Goal: Task Accomplishment & Management: Use online tool/utility

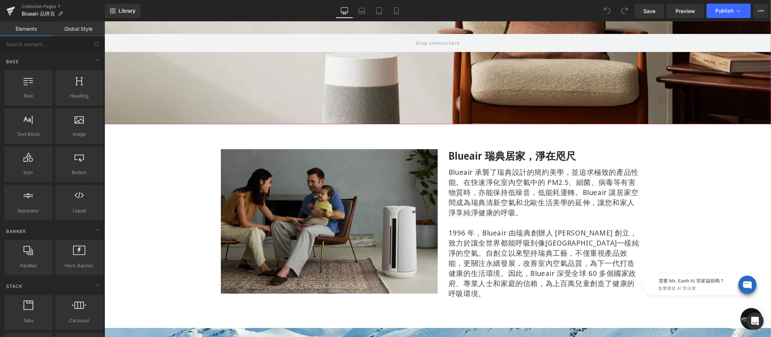
scroll to position [15, 0]
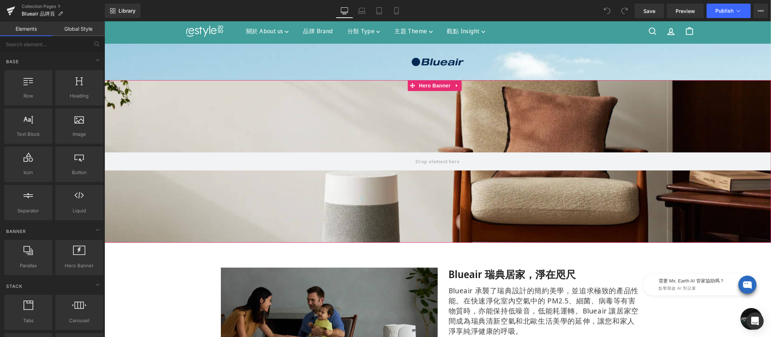
click at [433, 81] on div "Hero Banner" at bounding box center [437, 161] width 666 height 163
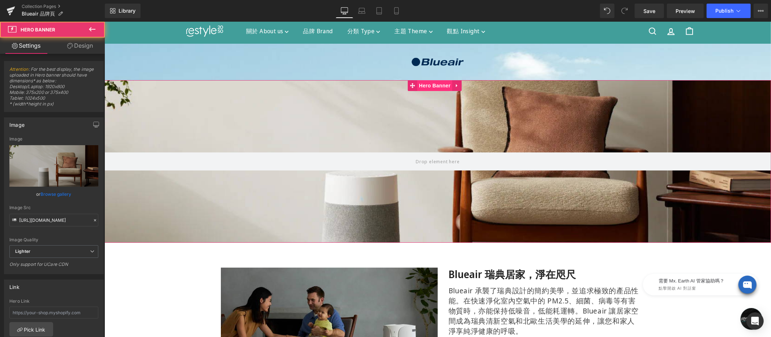
click at [437, 86] on div "Hero Banner 200px" at bounding box center [437, 161] width 666 height 163
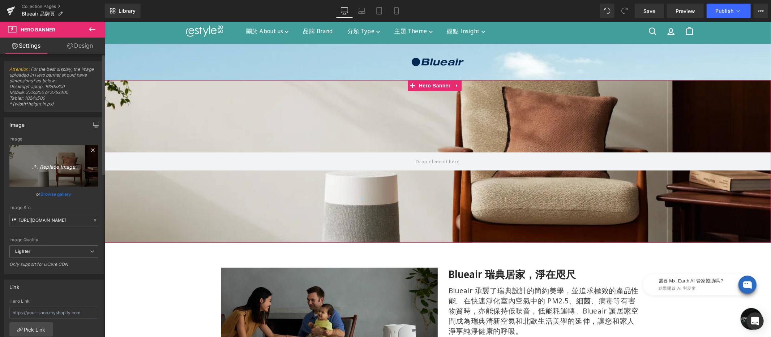
click at [48, 164] on icon "Replace Image" at bounding box center [54, 166] width 58 height 9
type input "C:\fakepath\blueair-tpbn-1920x500-02.jpg"
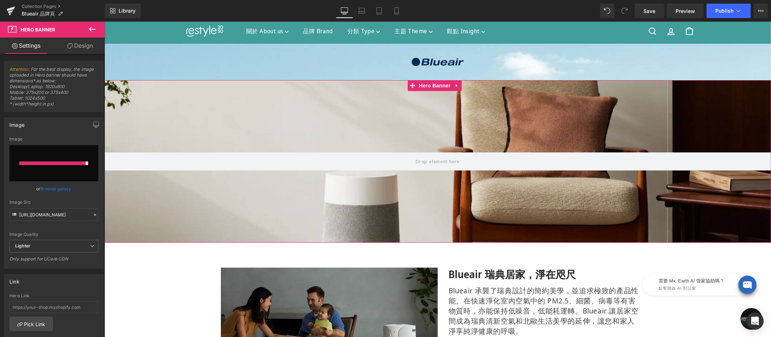
type input "https://ucarecdn.com/cdb39e77-423c-4780-8243-c87b799f6d27/-/format/auto/-/previ…"
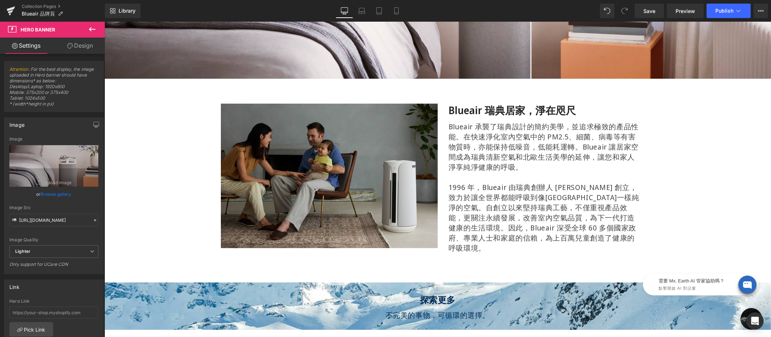
scroll to position [25, 0]
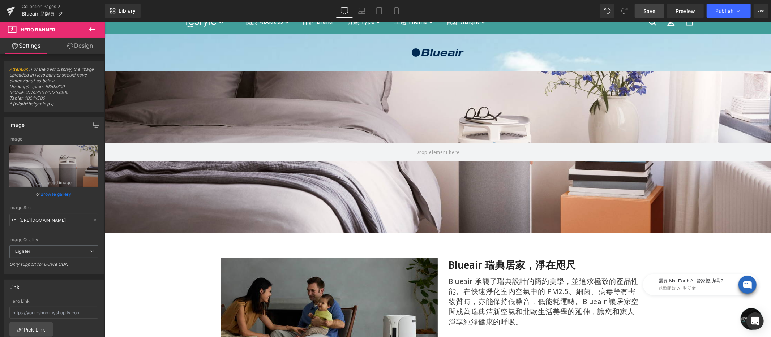
click at [644, 13] on span "Save" at bounding box center [649, 11] width 12 height 8
click at [652, 11] on span "Save" at bounding box center [649, 11] width 12 height 8
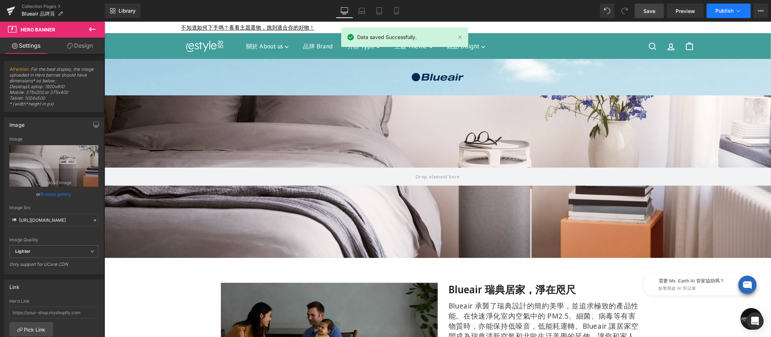
click at [724, 14] on button "Publish" at bounding box center [729, 11] width 44 height 14
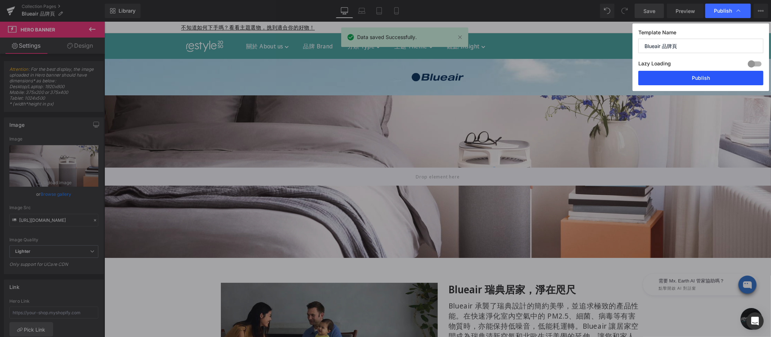
drag, startPoint x: 705, startPoint y: 76, endPoint x: 602, endPoint y: 56, distance: 104.1
click at [705, 76] on button "Publish" at bounding box center [700, 78] width 125 height 14
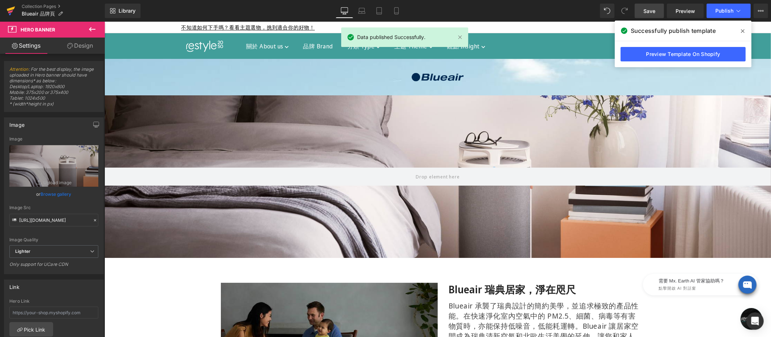
click at [10, 11] on icon at bounding box center [10, 11] width 5 height 3
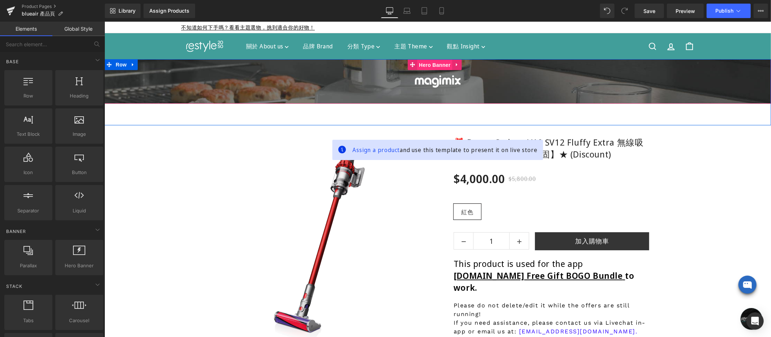
click at [435, 66] on div "Image Row Hero Banner" at bounding box center [437, 81] width 666 height 44
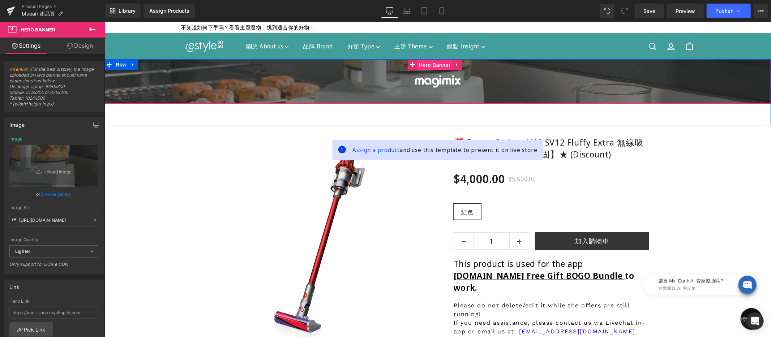
click at [431, 63] on div "Image Row Hero Banner" at bounding box center [437, 81] width 666 height 44
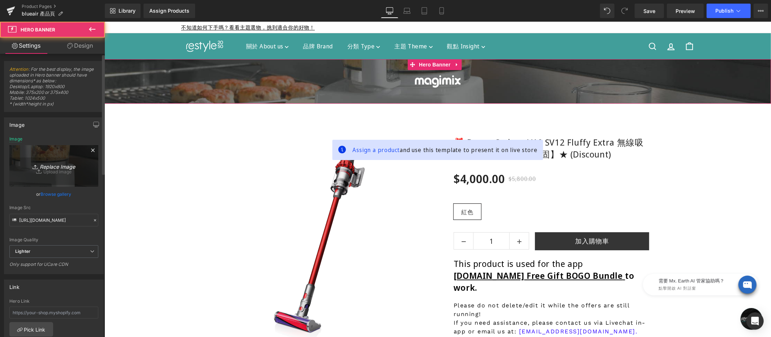
click at [40, 146] on link "Replace Image" at bounding box center [53, 166] width 89 height 42
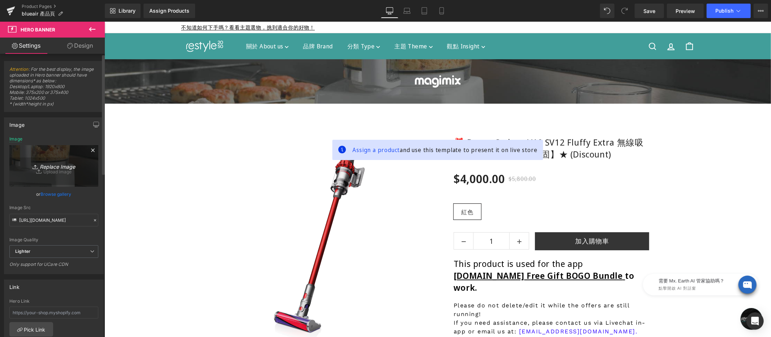
type input "C:\fakepath\blueair-tpbn-1920x270.jpg"
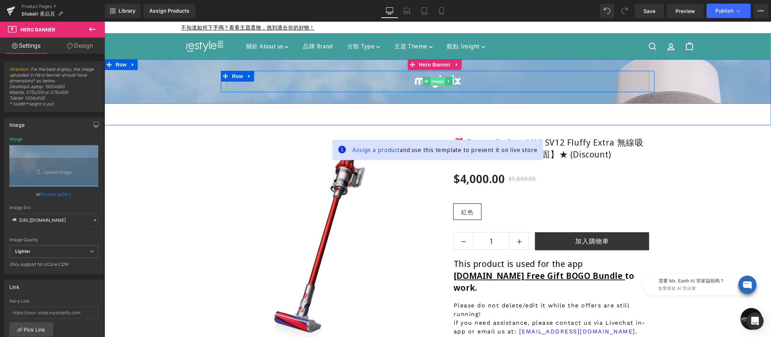
click at [433, 80] on div "Image" at bounding box center [437, 80] width 423 height 21
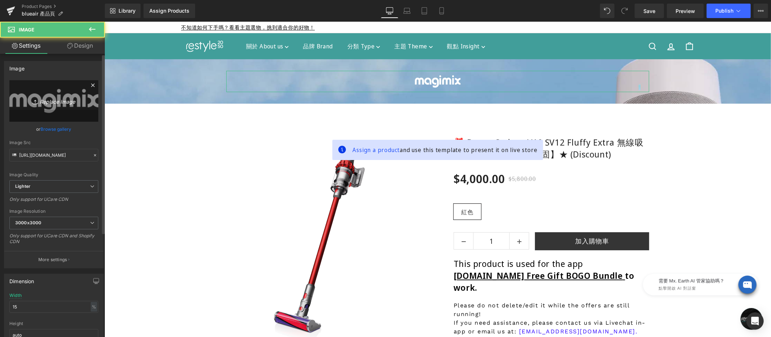
click at [47, 103] on icon "Replace Image" at bounding box center [54, 100] width 58 height 9
type input "C:\fakepath\blueair-300x100.png"
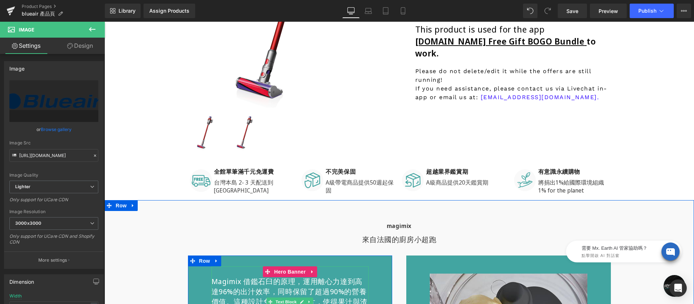
scroll to position [356, 0]
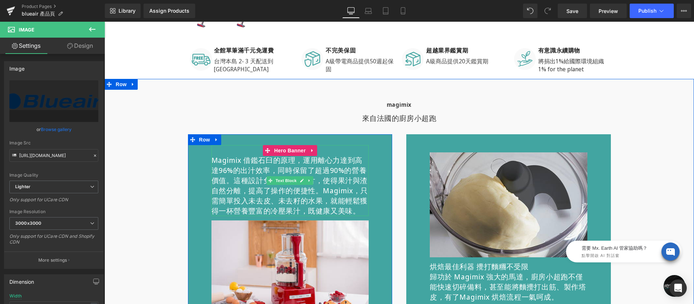
click at [248, 190] on p "Magimix 借鑑石臼的原理，運用離心力達到高達96%的出汁效率，同時保留了超過90%的營養價值。這種設計免去了使用刀片，使得果汁與渣自然分離，提高了操作的…" at bounding box center [290, 185] width 158 height 61
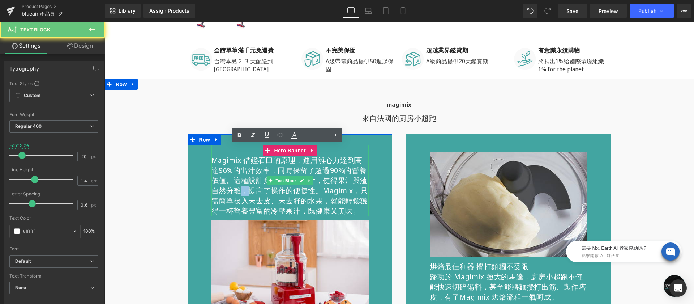
click at [248, 190] on p "Magimix 借鑑石臼的原理，運用離心力達到高達96%的出汁效率，同時保留了超過90%的營養價值。這種設計免去了使用刀片，使得果汁與渣自然分離，提高了操作的…" at bounding box center [290, 185] width 158 height 61
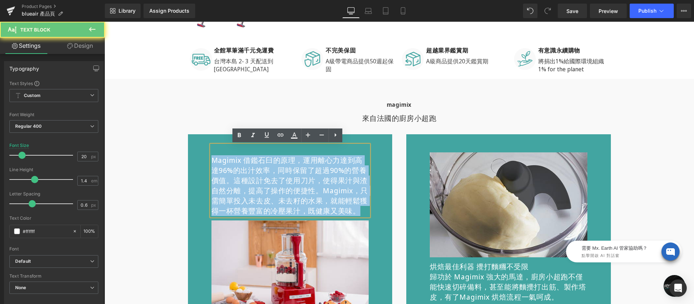
click at [248, 190] on p "Magimix 借鑑石臼的原理，運用離心力達到高達96%的出汁效率，同時保留了超過90%的營養價值。這種設計免去了使用刀片，使得果汁與渣自然分離，提高了操作的…" at bounding box center [290, 185] width 158 height 61
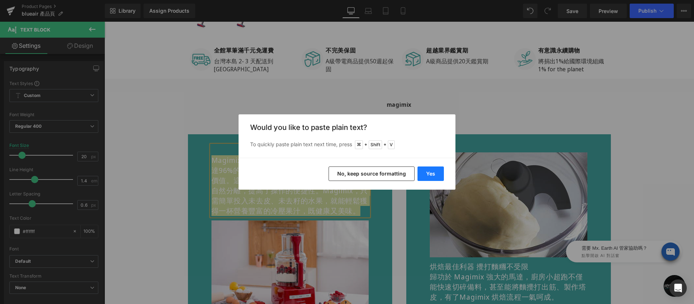
click at [434, 171] on button "Yes" at bounding box center [430, 173] width 26 height 14
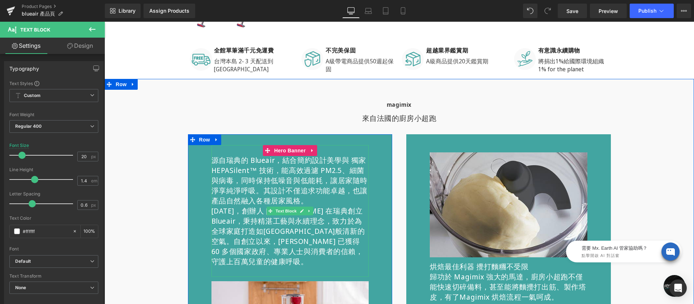
click at [246, 225] on p "[DATE]，創辦人 [PERSON_NAME] 在瑞典創立 Blueair，秉持精湛工藝與永續理念，致力於為全球家庭打造如[GEOGRAPHIC_DATA]…" at bounding box center [290, 236] width 158 height 61
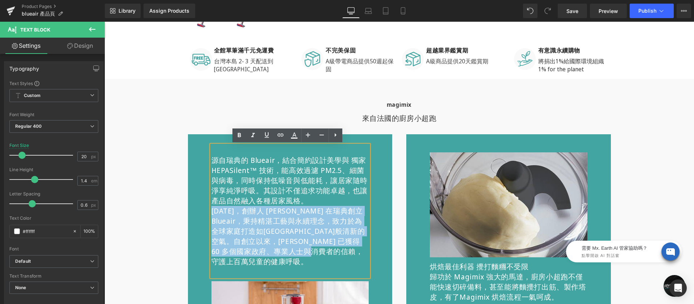
drag, startPoint x: 250, startPoint y: 261, endPoint x: 199, endPoint y: 208, distance: 74.1
click at [199, 208] on div "源自瑞典的 Blueair，結合簡約設計美學與 獨家 HEPASilent™ 技術，能高效過濾 PM2.5、細菌與病毒，同時保持低噪音與低能耗，讓居家隨時淨享…" at bounding box center [290, 236] width 205 height 205
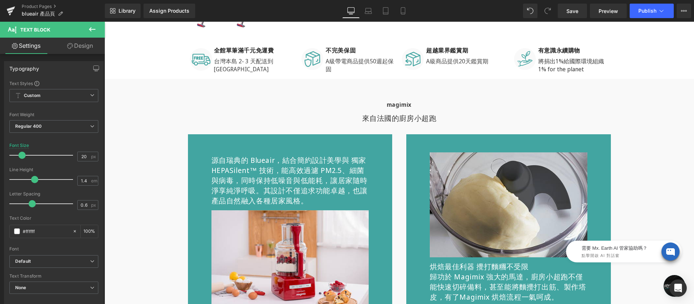
click at [458, 284] on p "歸功於 Magimix 強大的馬達，廚房小超跑不僅能快速切碎備料，甚至能將麵攪打出筋、製作塔皮，有了Magimix 烘焙流程一氣呵成。" at bounding box center [509, 286] width 158 height 30
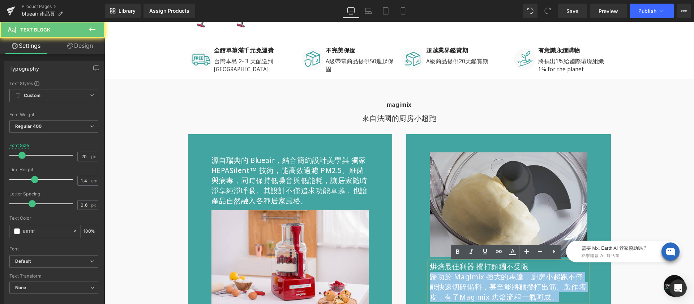
click at [458, 284] on p "歸功於 Magimix 強大的馬達，廚房小超跑不僅能快速切碎備料，甚至能將麵攪打出筋、製作塔皮，有了Magimix 烘焙流程一氣呵成。" at bounding box center [509, 286] width 158 height 30
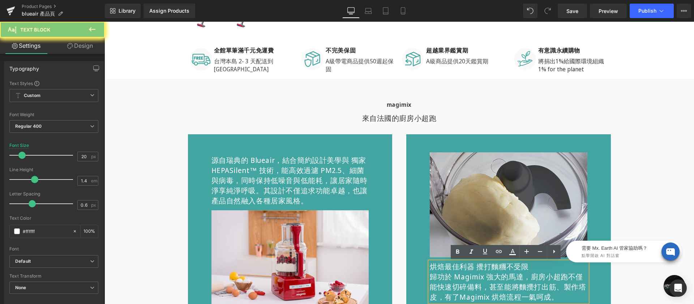
click at [447, 269] on p "烘焙最佳利器 攪打麵糰不受限" at bounding box center [509, 266] width 158 height 10
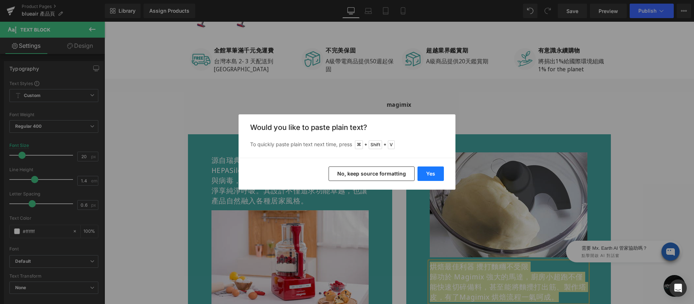
click at [428, 172] on button "Yes" at bounding box center [430, 173] width 26 height 14
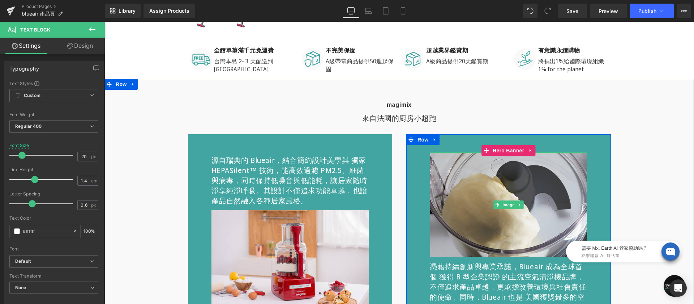
scroll to position [439, 0]
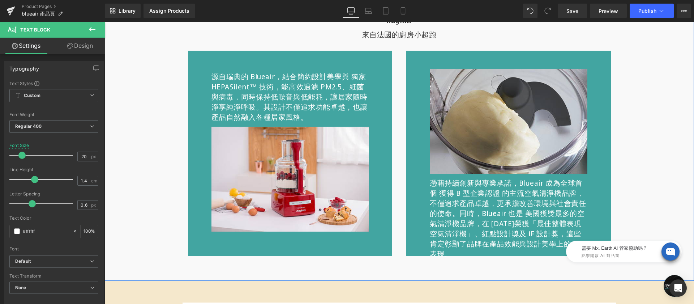
click at [529, 196] on p "憑藉持續創新與專業承諾，Blueair 成為全球首個 獲得 B 型企業認證 的主流空氣清淨機品牌，不僅追求產品卓越，更承擔改善環境與社會責任的使命。同時，Bl…" at bounding box center [509, 218] width 158 height 81
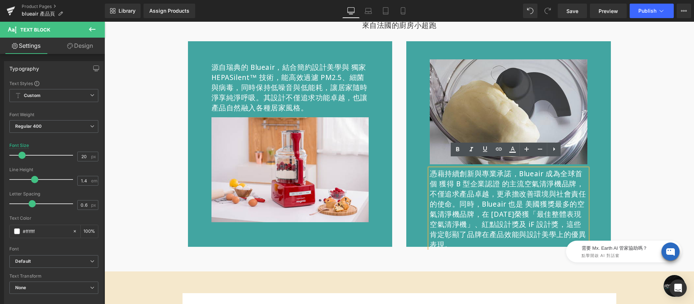
scroll to position [458, 0]
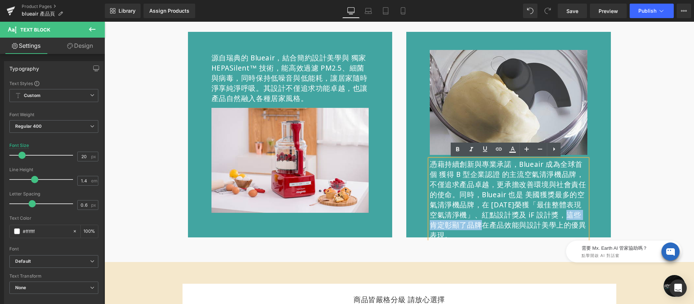
drag, startPoint x: 562, startPoint y: 214, endPoint x: 475, endPoint y: 222, distance: 87.9
click at [475, 222] on p "憑藉持續創新與專業承諾，Blueair 成為全球首個 獲得 B 型企業認證 的主流空氣清淨機品牌，不僅追求產品卓越，更承擔改善環境與社會責任的使命。同時，Bl…" at bounding box center [509, 199] width 158 height 81
drag, startPoint x: 516, startPoint y: 162, endPoint x: 430, endPoint y: 160, distance: 86.0
click at [430, 160] on p "憑藉持續創新與專業承諾，Blueair 成為全球首個 獲得 B 型企業認證 的主流空氣清淨機品牌，不僅追求產品卓越，更承擔改善環境與社會責任的使命。同時，Bl…" at bounding box center [509, 199] width 158 height 81
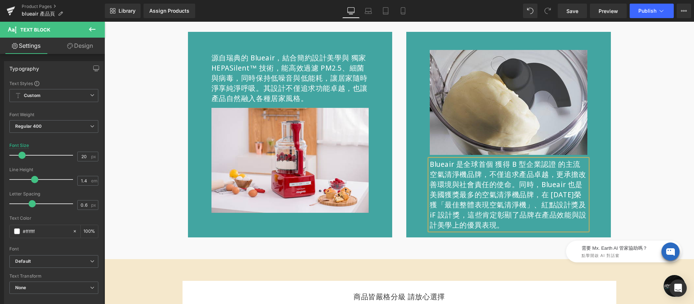
click at [679, 164] on div "magimix Heading 來自法國的廚房小超跑 Text Block 源自瑞典的 Blueair，結合簡約設計美學與 獨家 HEPASilent™ 技術…" at bounding box center [398, 117] width 589 height 239
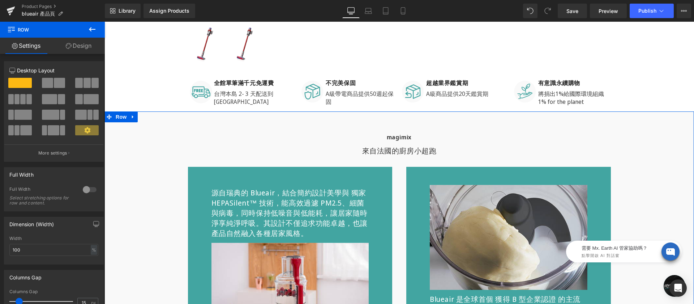
scroll to position [249, 0]
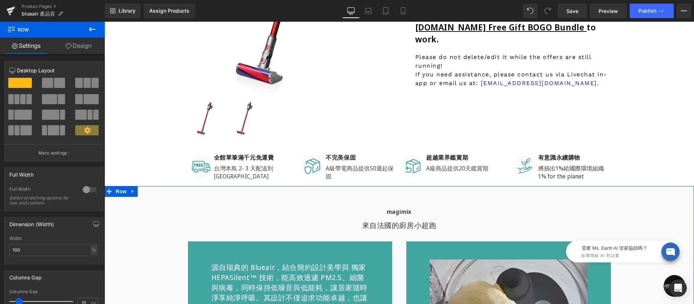
click at [364, 210] on div "magimix" at bounding box center [399, 211] width 579 height 8
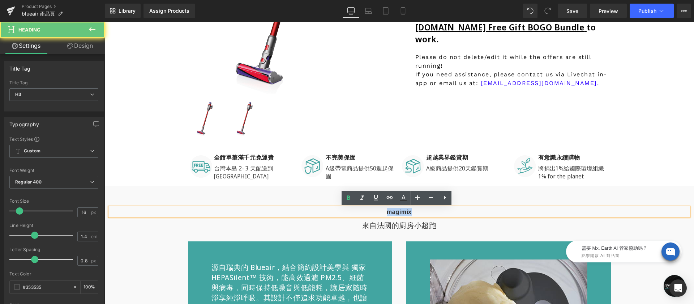
click at [364, 210] on div "magimix" at bounding box center [399, 211] width 579 height 8
paste div
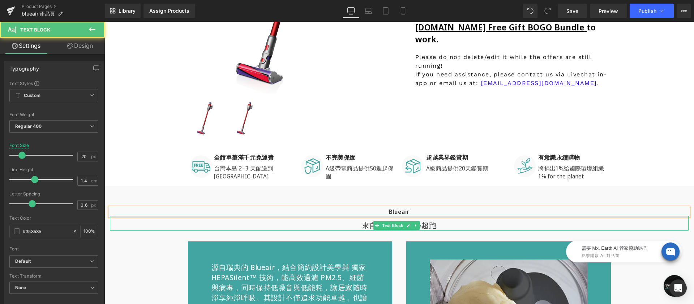
click at [359, 226] on p "來自法國的廚房小超跑" at bounding box center [399, 225] width 579 height 10
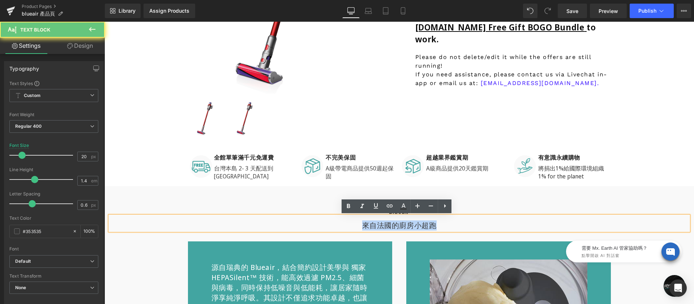
click at [359, 226] on p "來自法國的廚房小超跑" at bounding box center [399, 225] width 579 height 10
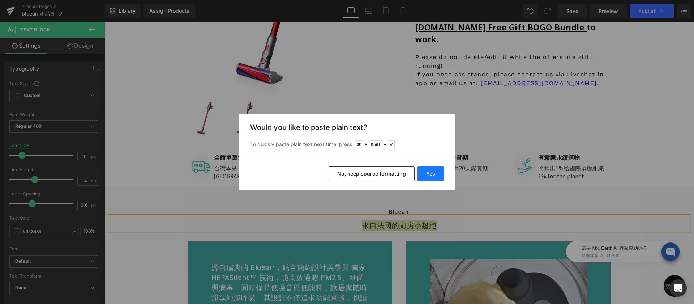
click at [437, 169] on button "Yes" at bounding box center [430, 173] width 26 height 14
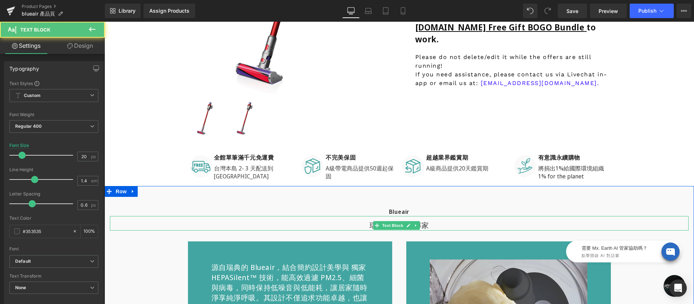
click at [440, 224] on p "瑞典空氣清淨專家" at bounding box center [399, 225] width 579 height 10
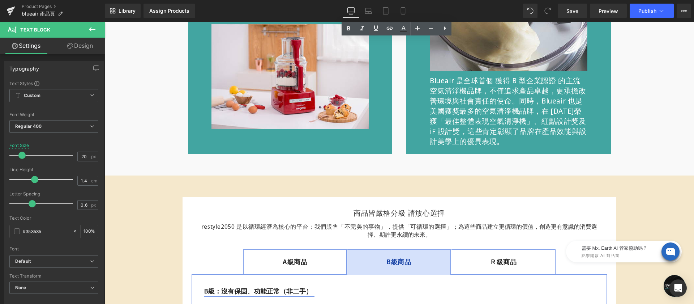
scroll to position [466, 0]
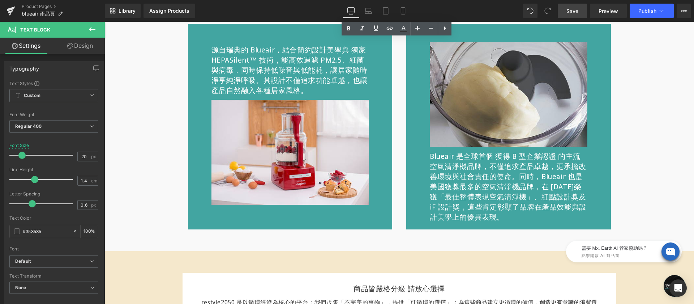
click at [580, 11] on link "Save" at bounding box center [572, 11] width 29 height 14
